Goal: Task Accomplishment & Management: Use online tool/utility

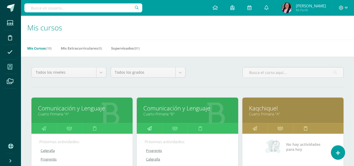
click at [151, 128] on icon at bounding box center [149, 128] width 4 height 10
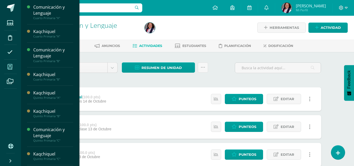
click at [9, 65] on icon at bounding box center [10, 66] width 5 height 5
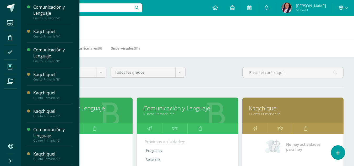
click at [46, 126] on icon at bounding box center [44, 128] width 4 height 10
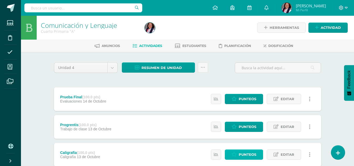
click at [236, 155] on icon at bounding box center [234, 154] width 5 height 4
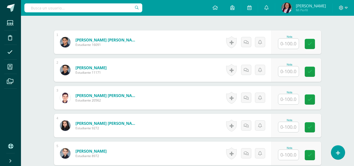
scroll to position [152, 0]
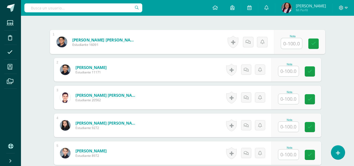
click at [290, 44] on input "text" at bounding box center [291, 43] width 21 height 10
type input "100"
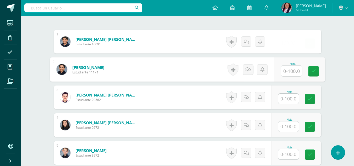
scroll to position [153, 0]
type input "100"
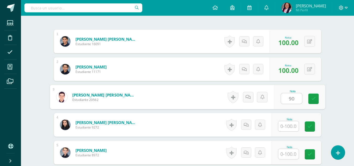
type input "90"
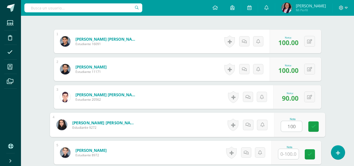
type input "100"
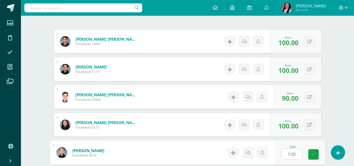
type input "100"
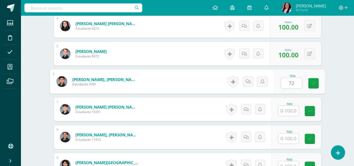
type input "72"
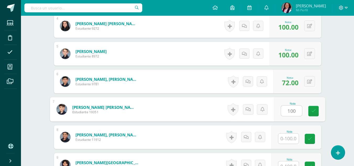
type input "100"
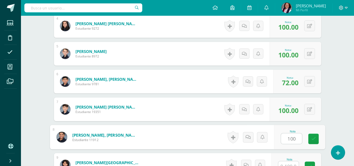
type input "100"
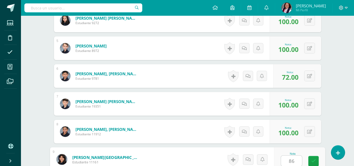
type input "86"
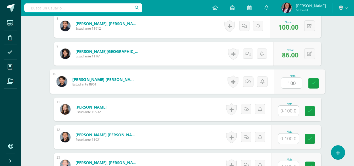
type input "100"
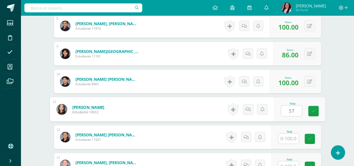
type input "57"
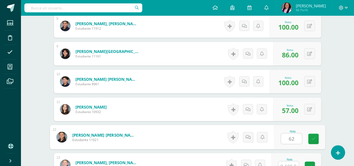
type input "62"
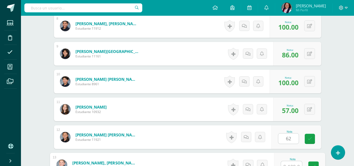
scroll to position [368, 0]
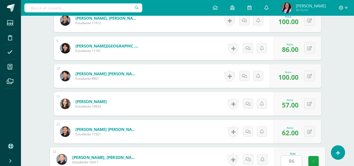
type input "86"
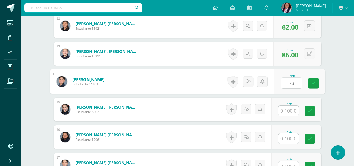
type input "73"
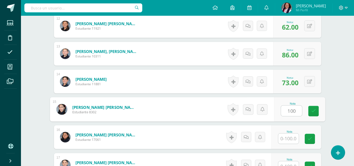
type input "100"
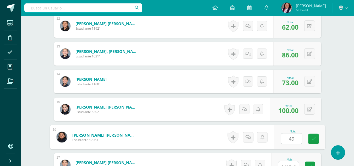
type input "49"
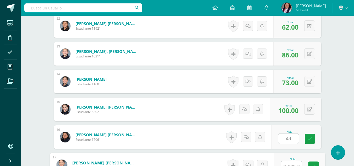
scroll to position [479, 0]
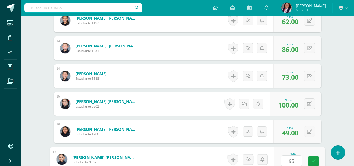
type input "95"
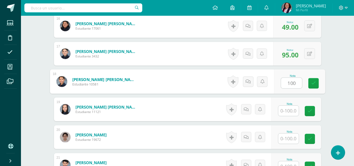
type input "100"
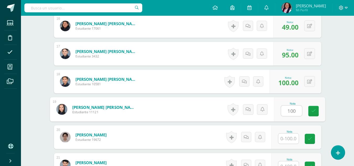
type input "100"
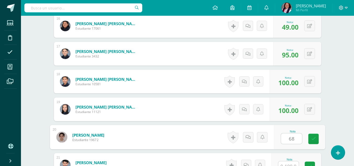
type input "68"
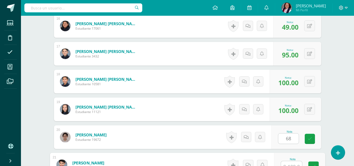
scroll to position [591, 0]
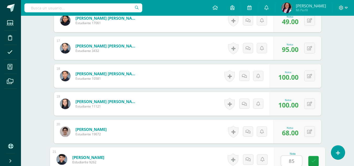
type input "85"
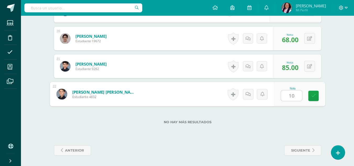
type input "100"
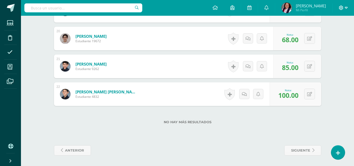
click at [346, 9] on icon at bounding box center [346, 8] width 3 height 5
click at [337, 36] on span "Cerrar sesión" at bounding box center [330, 35] width 24 height 5
